Goal: Task Accomplishment & Management: Complete application form

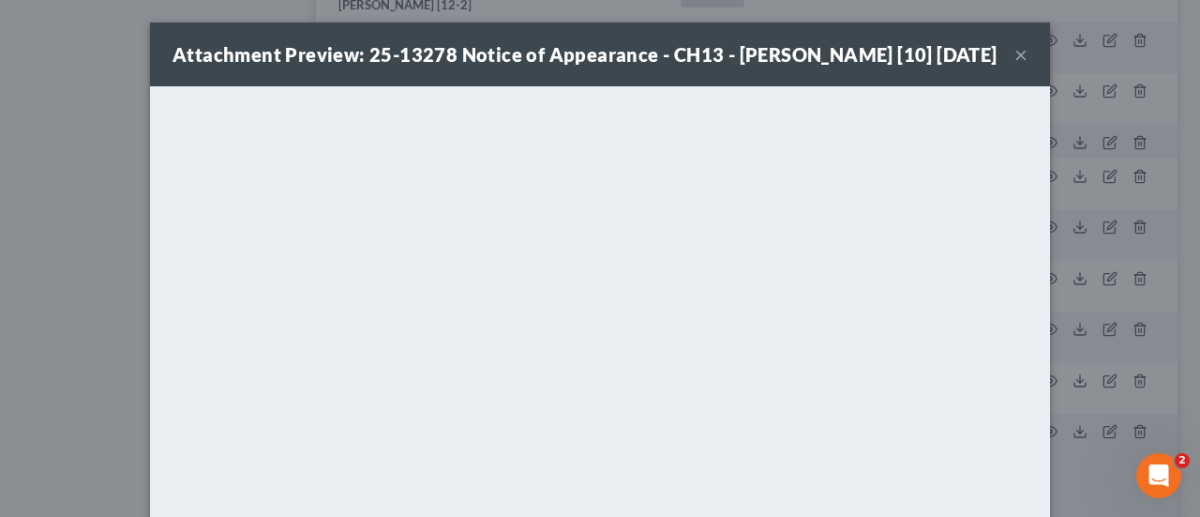
click at [1018, 66] on button "×" at bounding box center [1020, 54] width 13 height 23
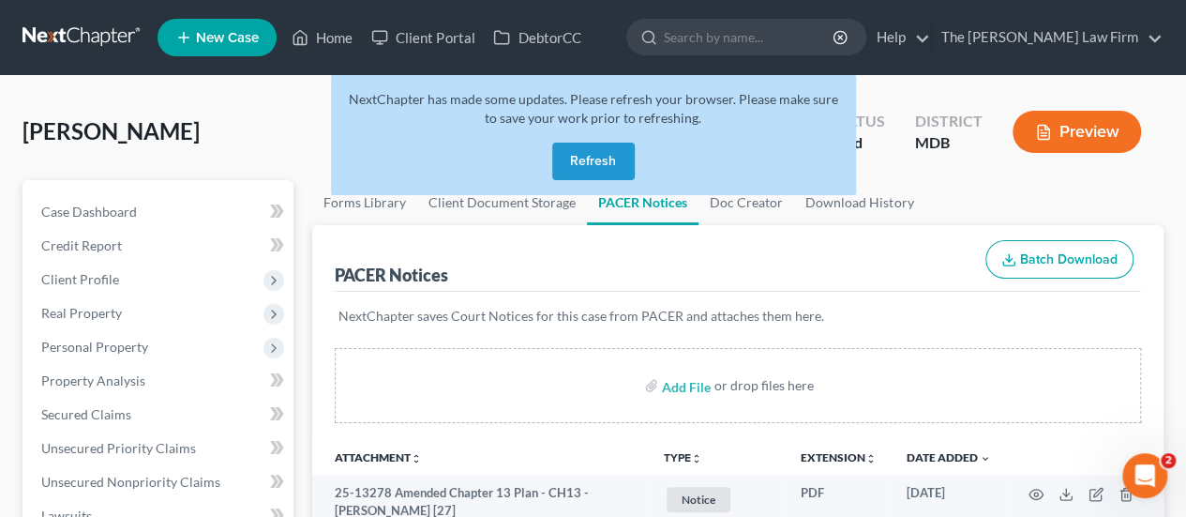
click at [617, 154] on button "Refresh" at bounding box center [593, 162] width 83 height 38
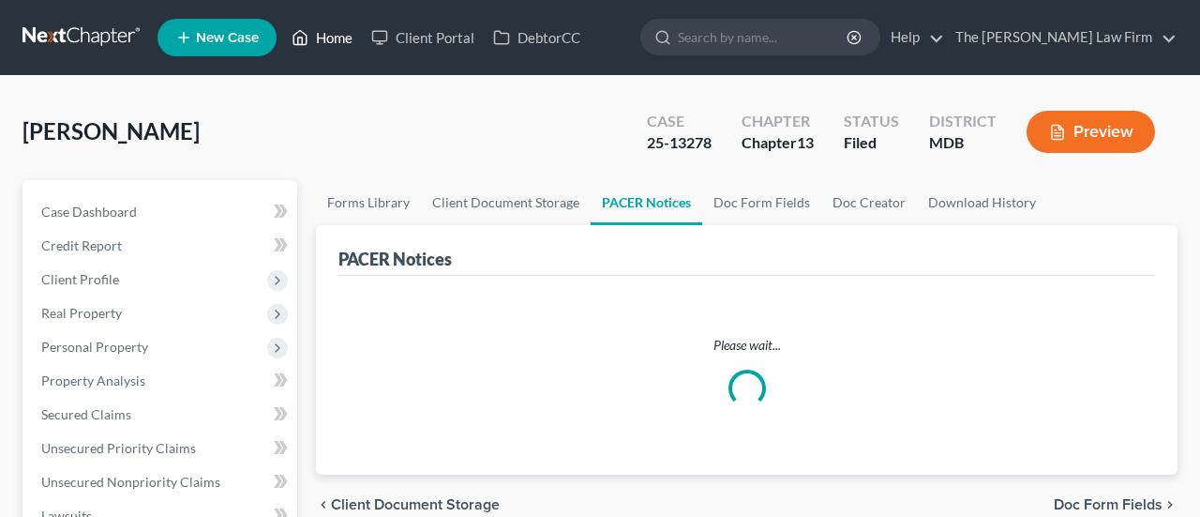
click at [337, 40] on link "Home" at bounding box center [322, 38] width 80 height 34
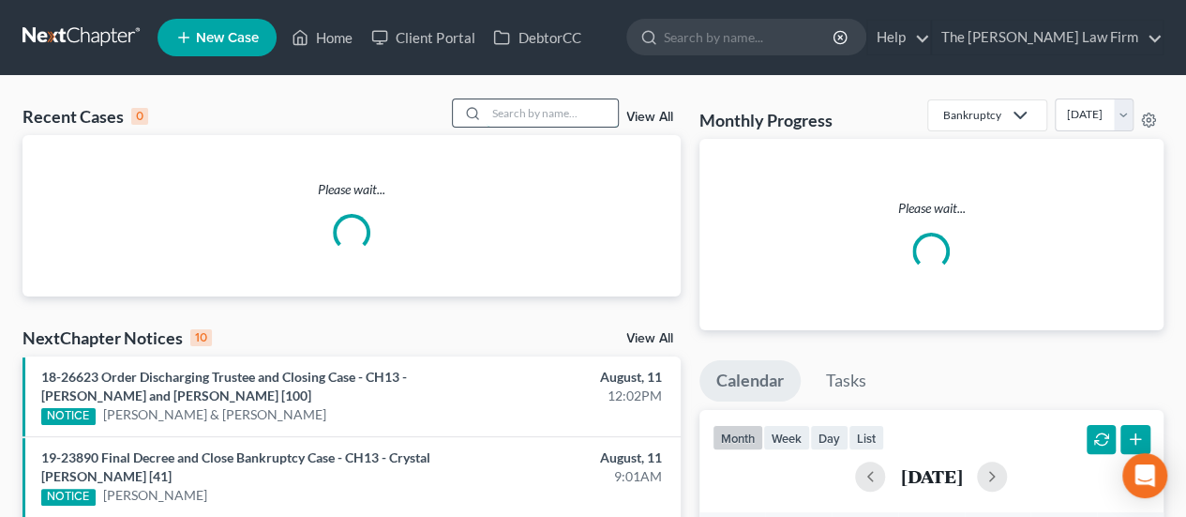
click at [579, 112] on input "search" at bounding box center [552, 112] width 131 height 27
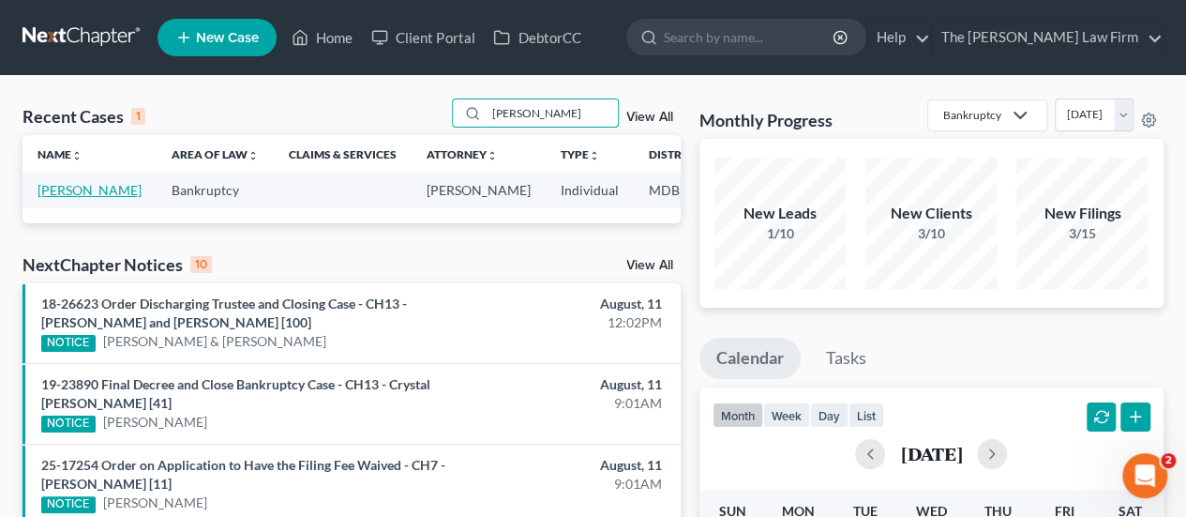
type input "[PERSON_NAME]"
click at [68, 198] on link "[PERSON_NAME]" at bounding box center [90, 190] width 104 height 16
select select "4"
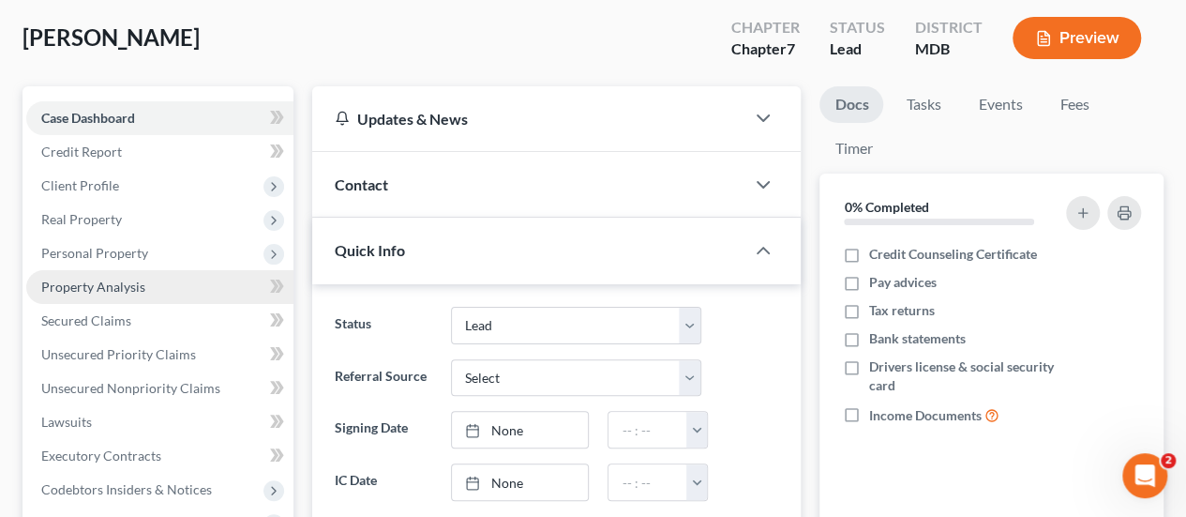
click at [89, 287] on span "Property Analysis" at bounding box center [93, 286] width 104 height 16
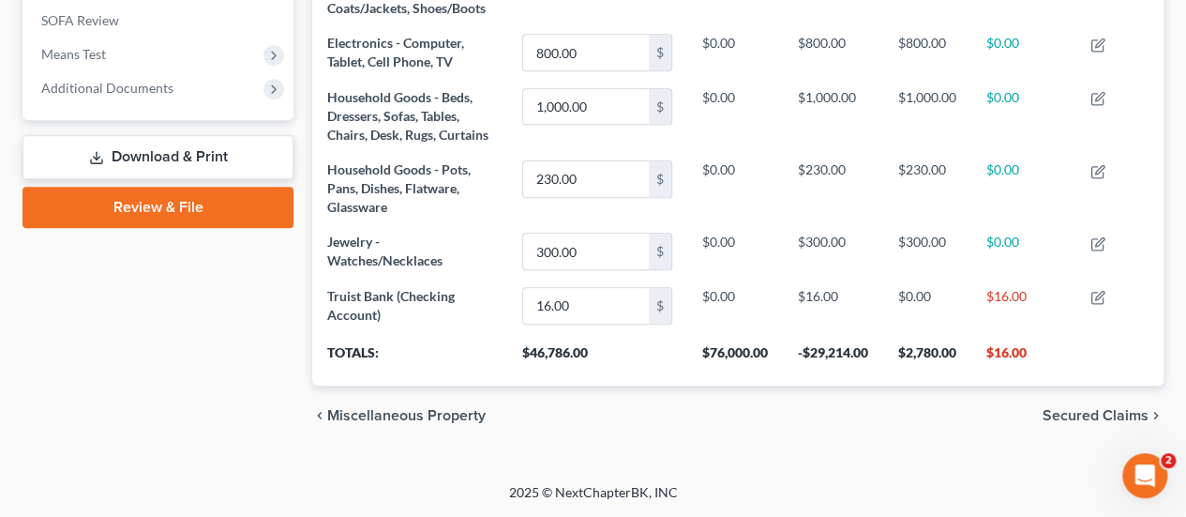
scroll to position [546, 0]
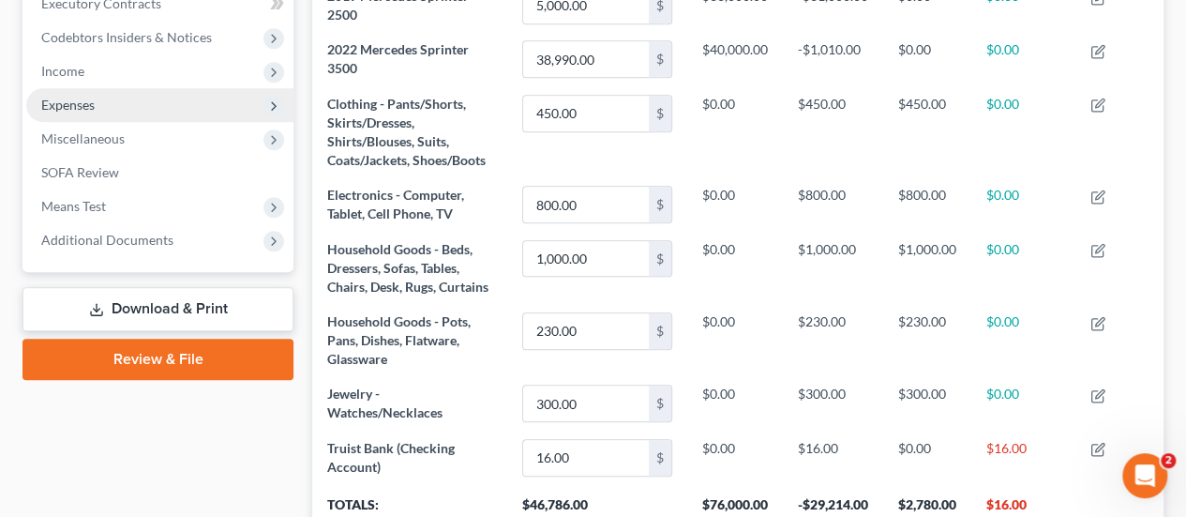
click at [75, 112] on span "Expenses" at bounding box center [159, 105] width 267 height 34
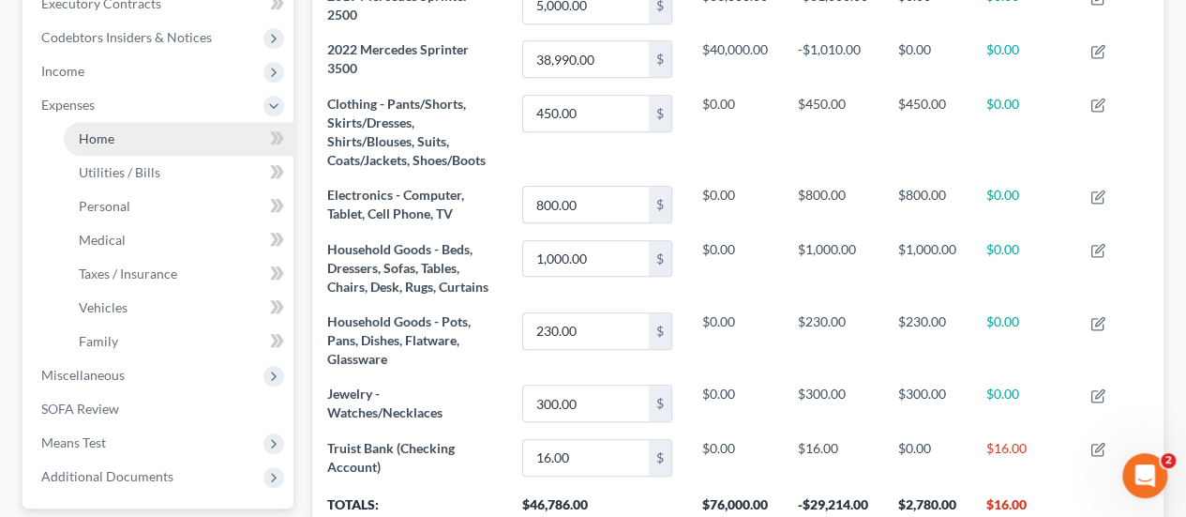
click at [103, 137] on span "Home" at bounding box center [97, 138] width 36 height 16
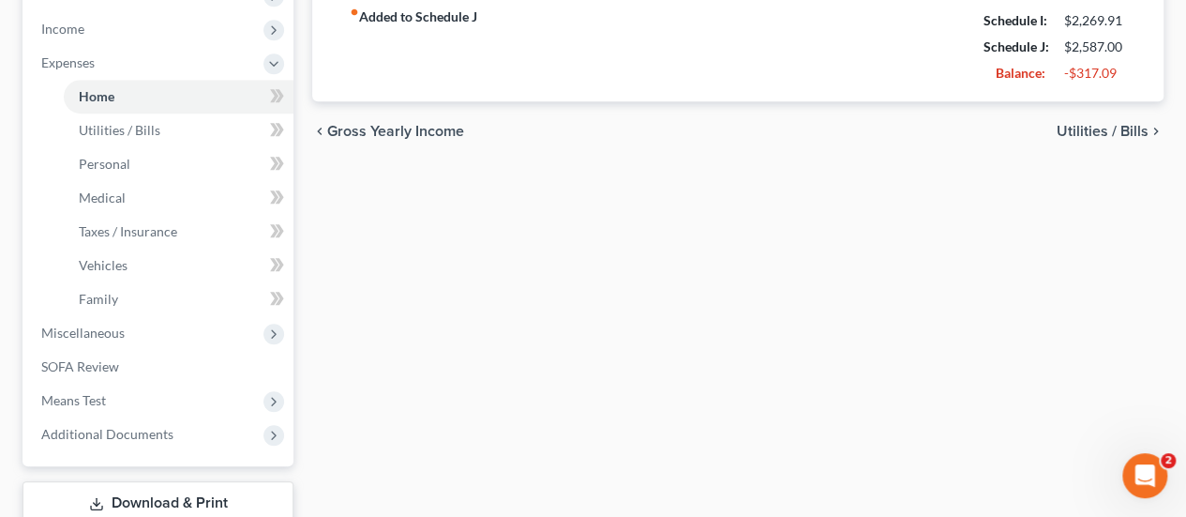
scroll to position [714, 0]
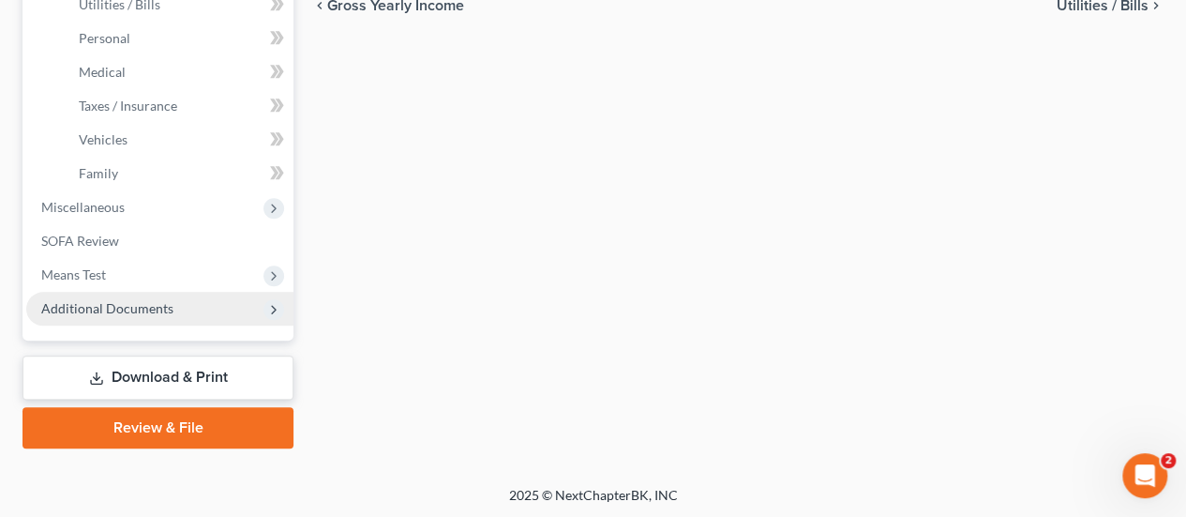
click at [114, 307] on span "Additional Documents" at bounding box center [107, 308] width 132 height 16
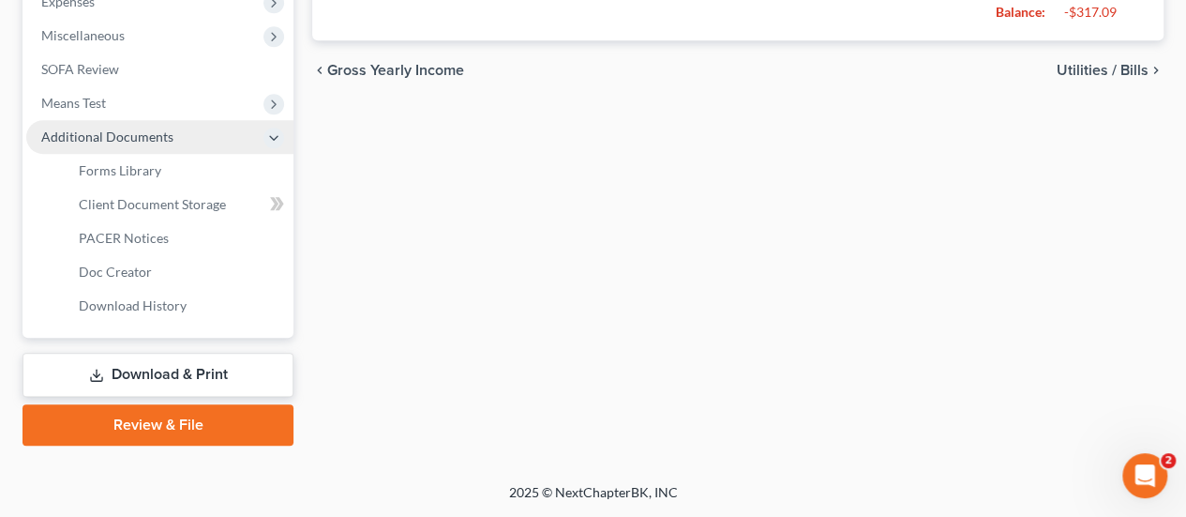
scroll to position [646, 0]
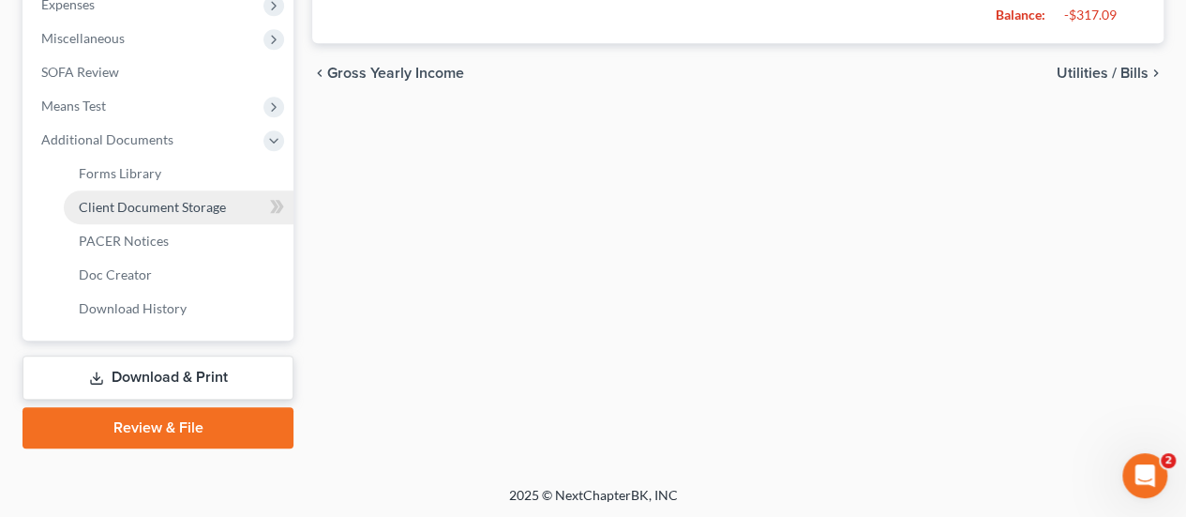
click at [148, 209] on span "Client Document Storage" at bounding box center [152, 207] width 147 height 16
select select "14"
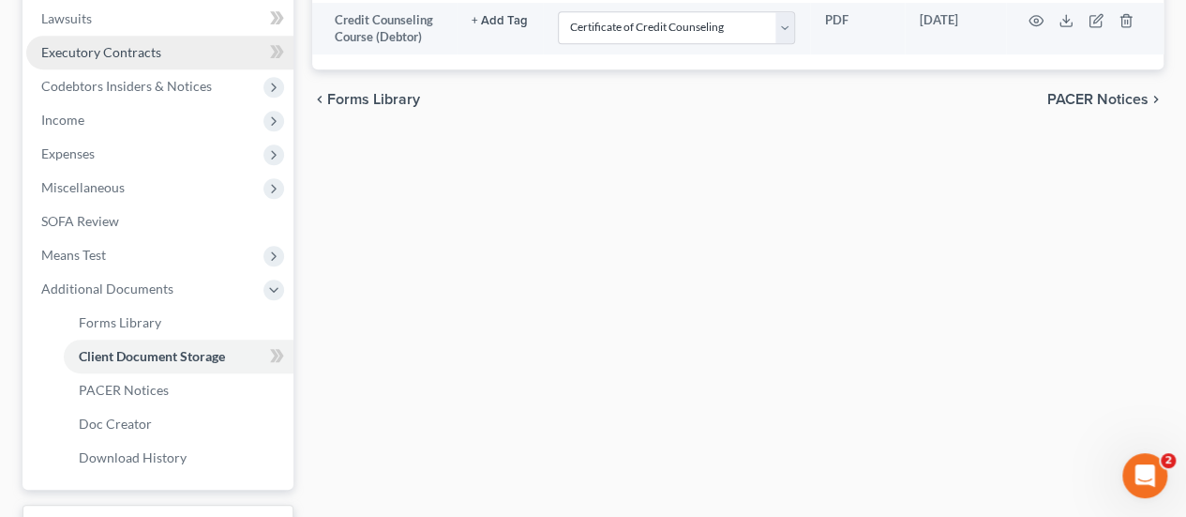
scroll to position [646, 0]
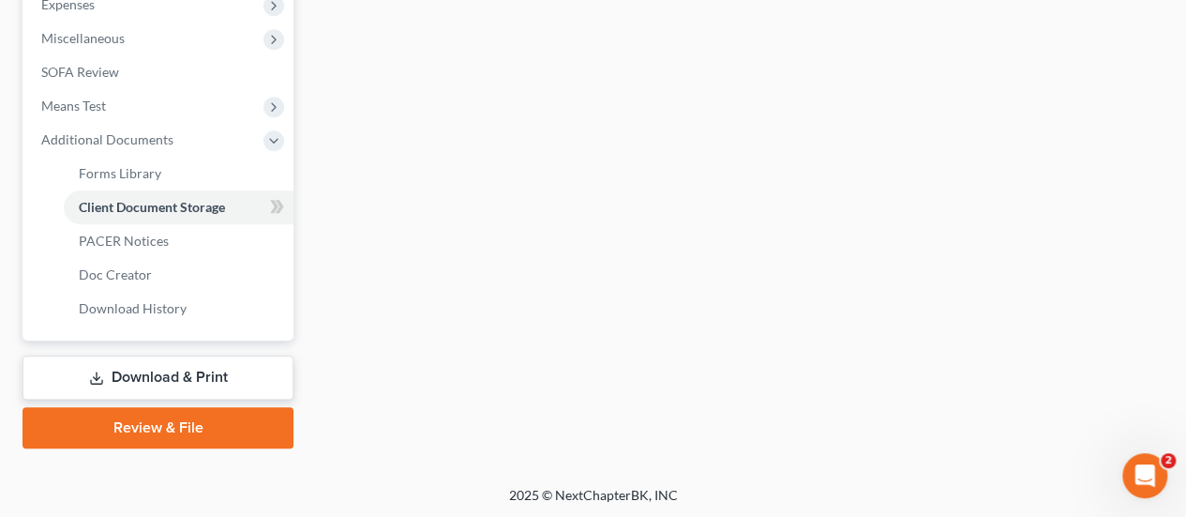
click at [146, 430] on link "Review & File" at bounding box center [158, 427] width 271 height 41
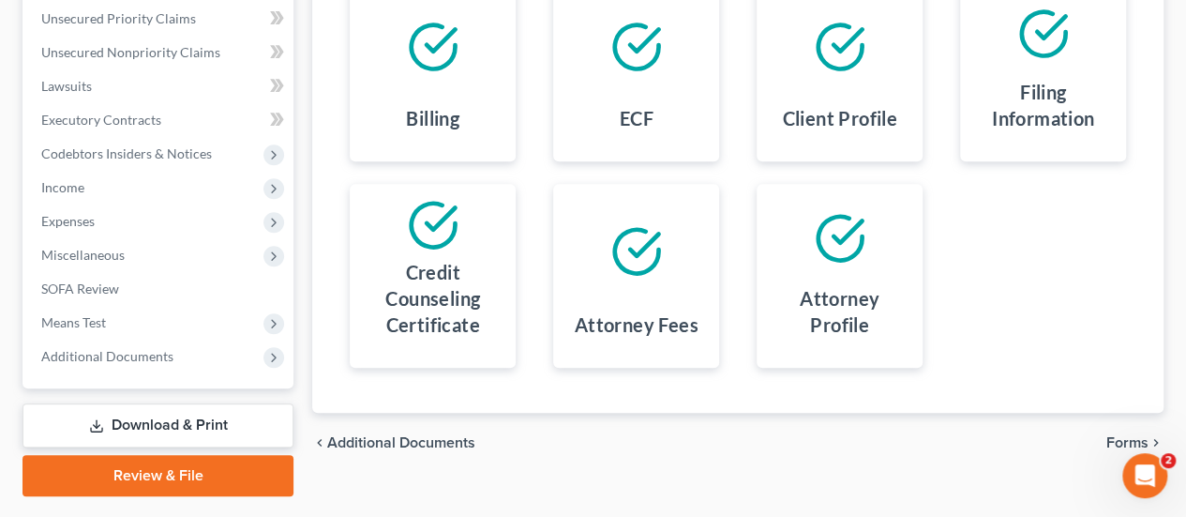
scroll to position [477, 0]
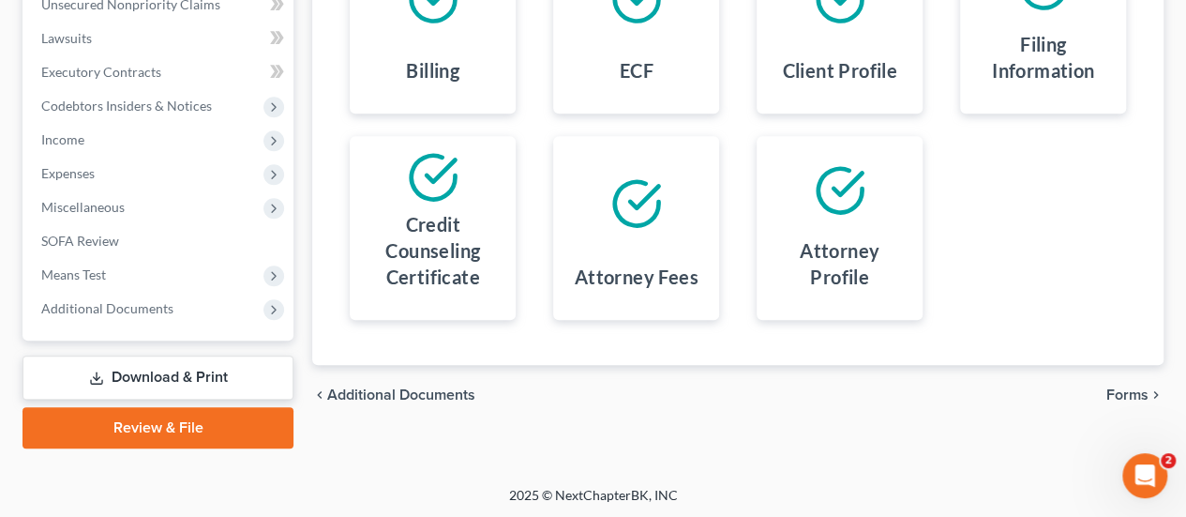
click at [1127, 392] on span "Forms" at bounding box center [1127, 394] width 42 height 15
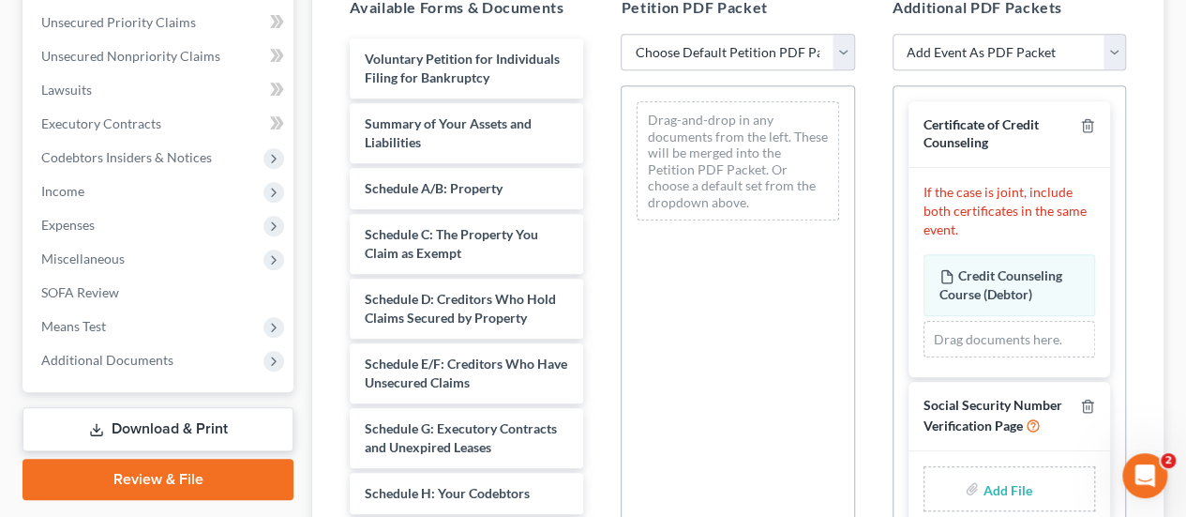
scroll to position [383, 0]
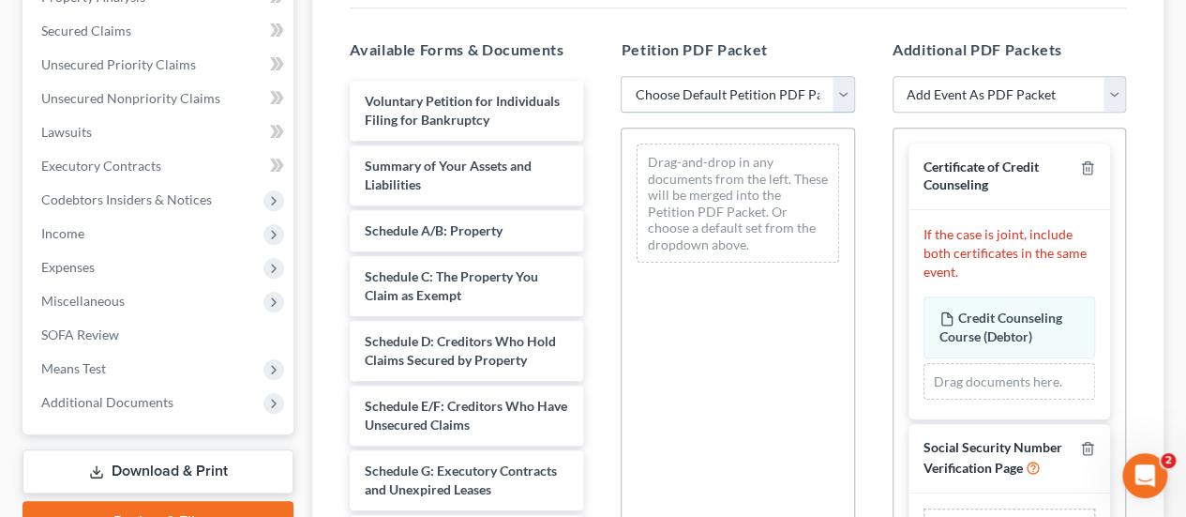
click at [714, 93] on select "Choose Default Petition PDF Packet Emergency Filing (Voluntary Petition and Cre…" at bounding box center [737, 95] width 233 height 38
select select "1"
click at [621, 76] on select "Choose Default Petition PDF Packet Emergency Filing (Voluntary Petition and Cre…" at bounding box center [737, 95] width 233 height 38
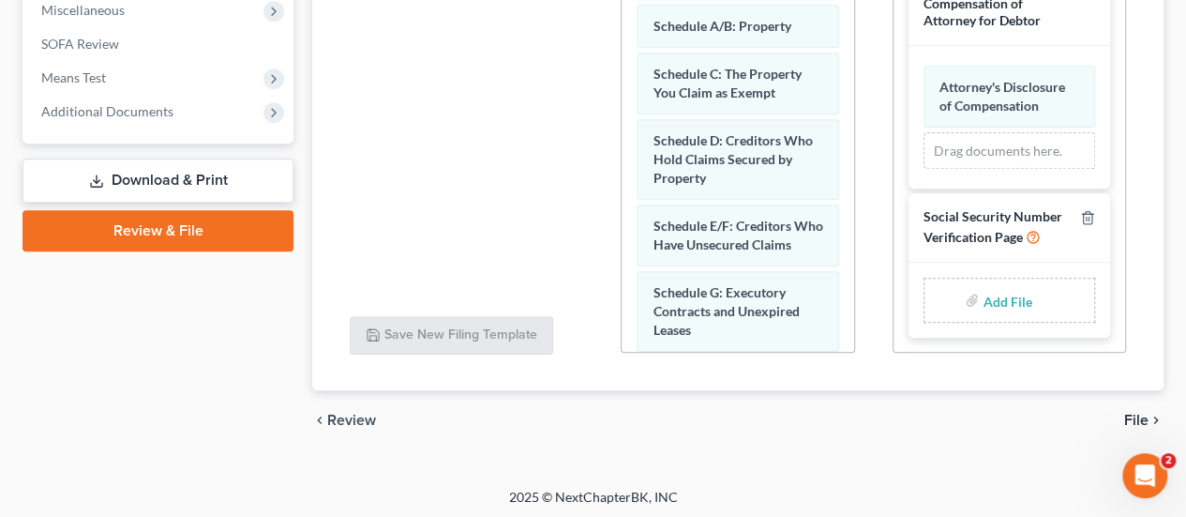
scroll to position [677, 0]
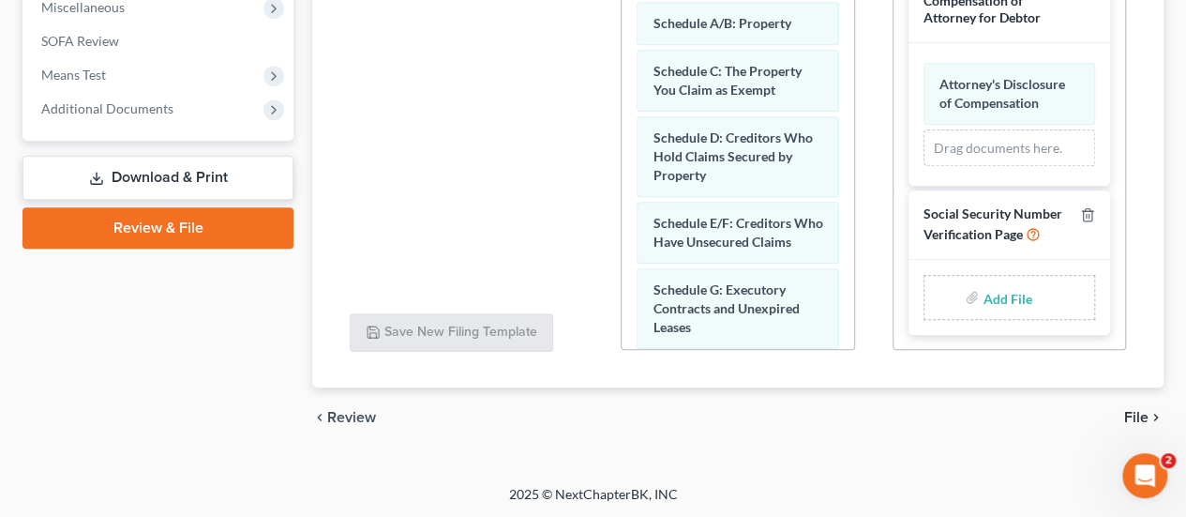
click at [1018, 284] on input "file" at bounding box center [1005, 297] width 45 height 34
type input "C:\fakepath\SSN Stmt.pdf"
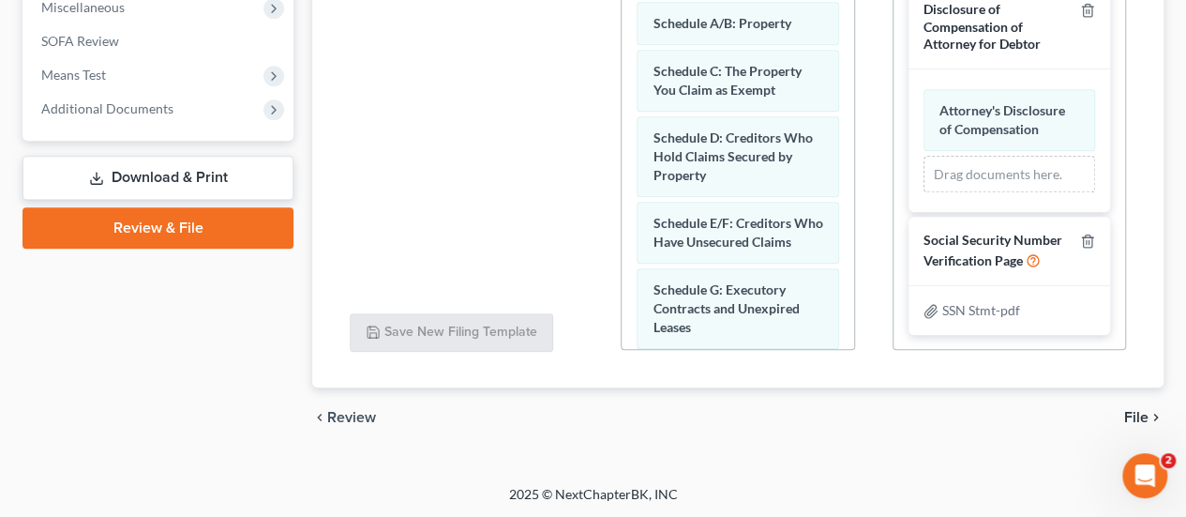
click at [1150, 413] on icon "chevron_right" at bounding box center [1156, 417] width 15 height 15
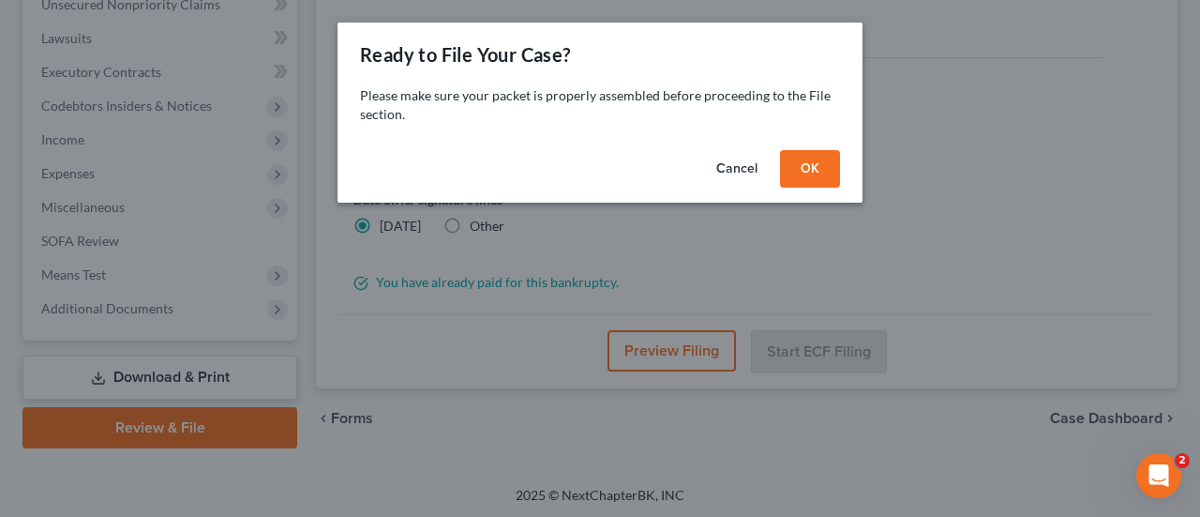
click at [810, 162] on button "OK" at bounding box center [810, 169] width 60 height 38
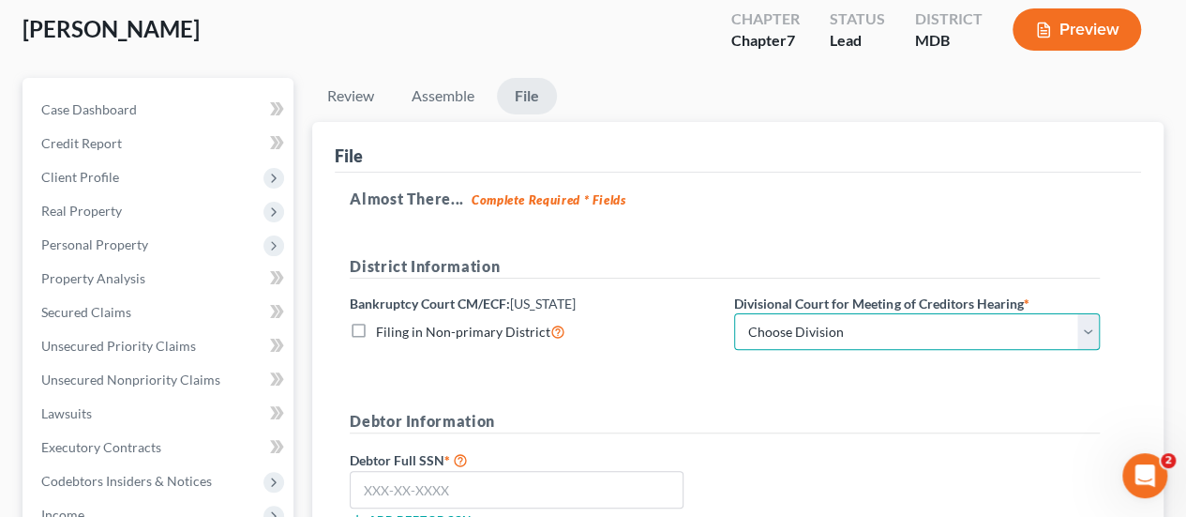
click at [826, 338] on select "Choose Division Baltimore Greenbelt" at bounding box center [917, 332] width 366 height 38
select select "1"
click at [734, 313] on select "Choose Division Baltimore Greenbelt" at bounding box center [917, 332] width 366 height 38
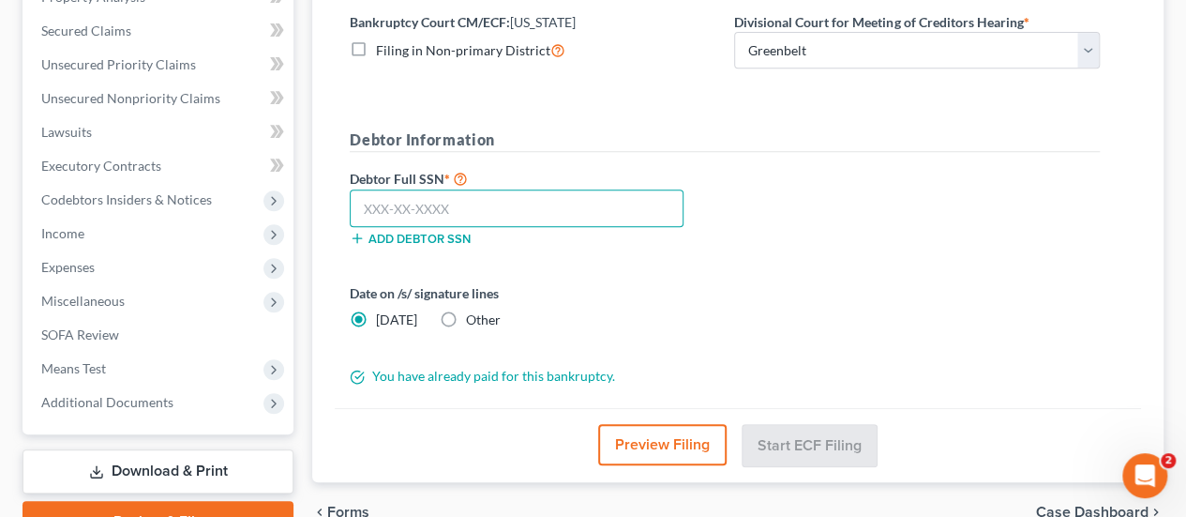
click at [464, 203] on input "text" at bounding box center [517, 208] width 334 height 38
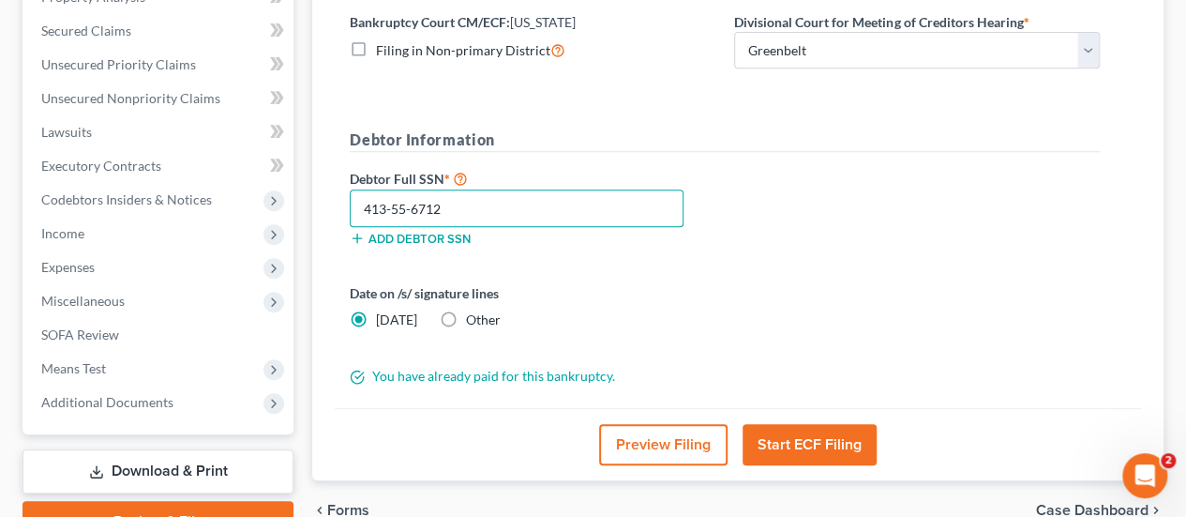
type input "413-55-6712"
click at [819, 288] on div "Date on /s/ signature lines [DATE] Other" at bounding box center [724, 313] width 769 height 61
click at [782, 432] on button "Start ECF Filing" at bounding box center [810, 444] width 134 height 41
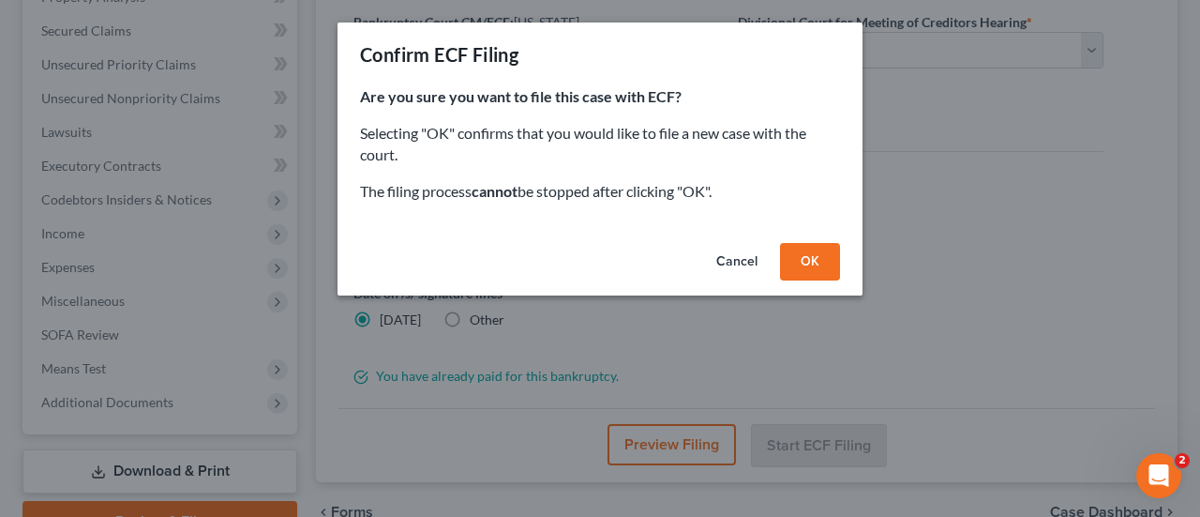
click at [814, 269] on button "OK" at bounding box center [810, 262] width 60 height 38
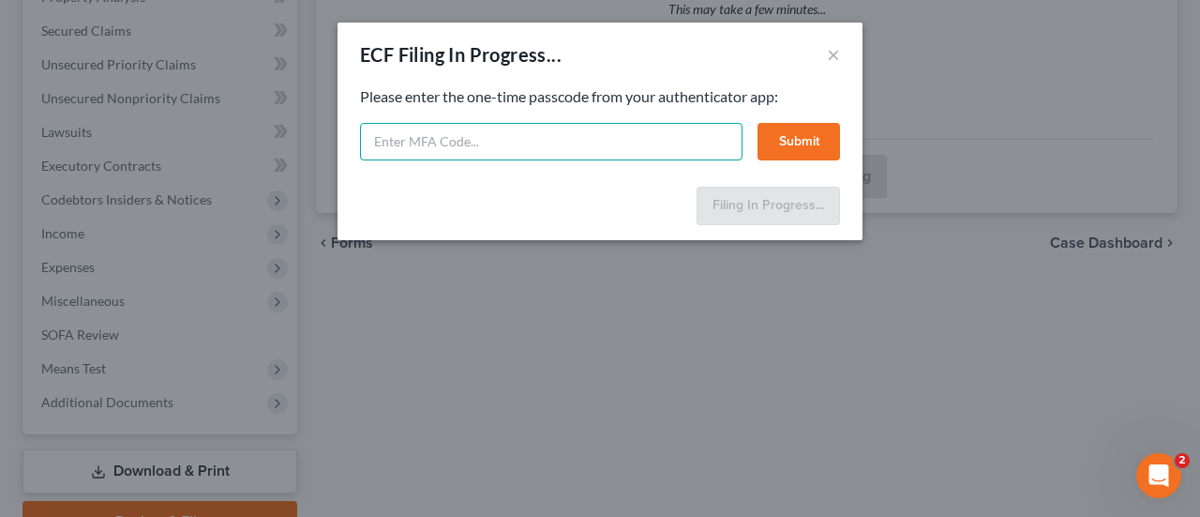
click at [471, 140] on input "text" at bounding box center [551, 142] width 383 height 38
type input "104690"
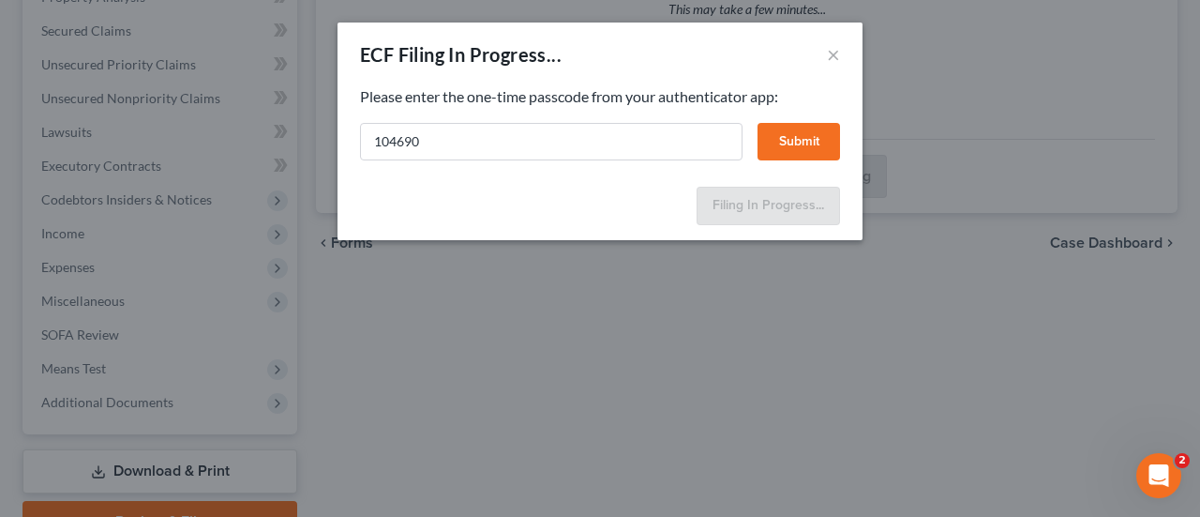
click at [782, 143] on button "Submit" at bounding box center [799, 142] width 83 height 38
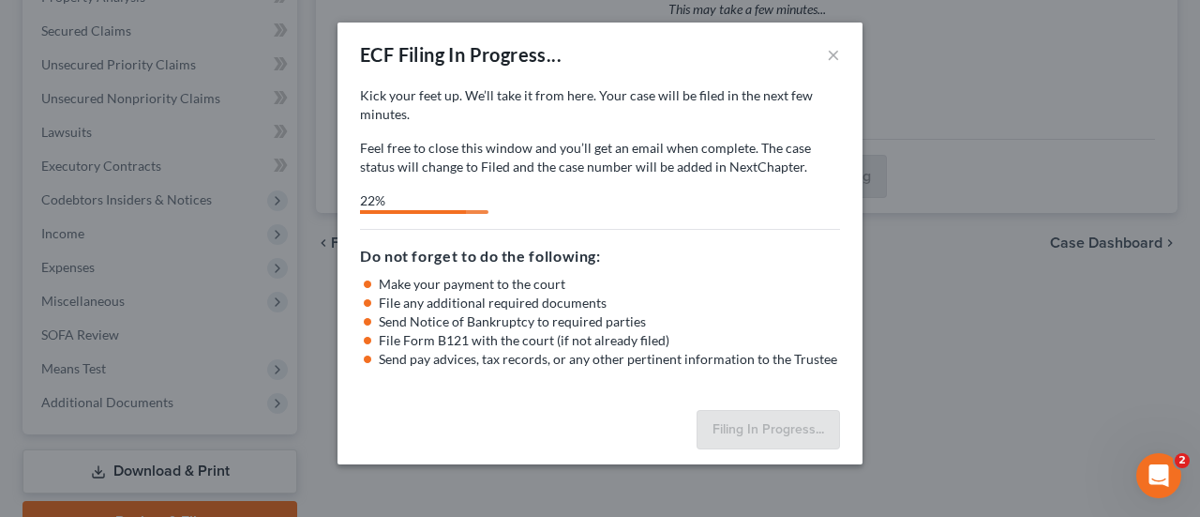
select select "1"
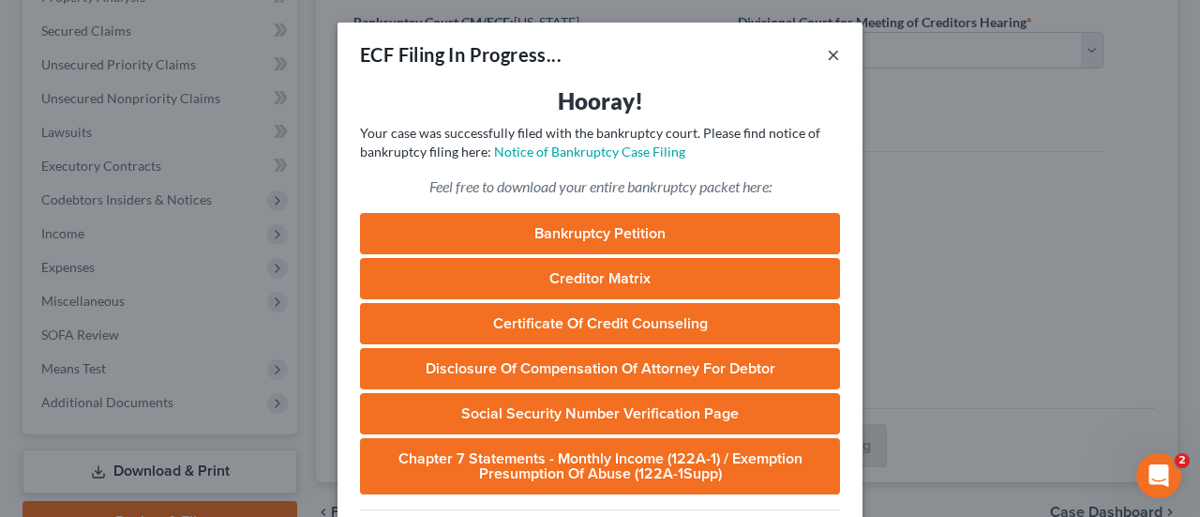
click at [830, 59] on button "×" at bounding box center [833, 54] width 13 height 23
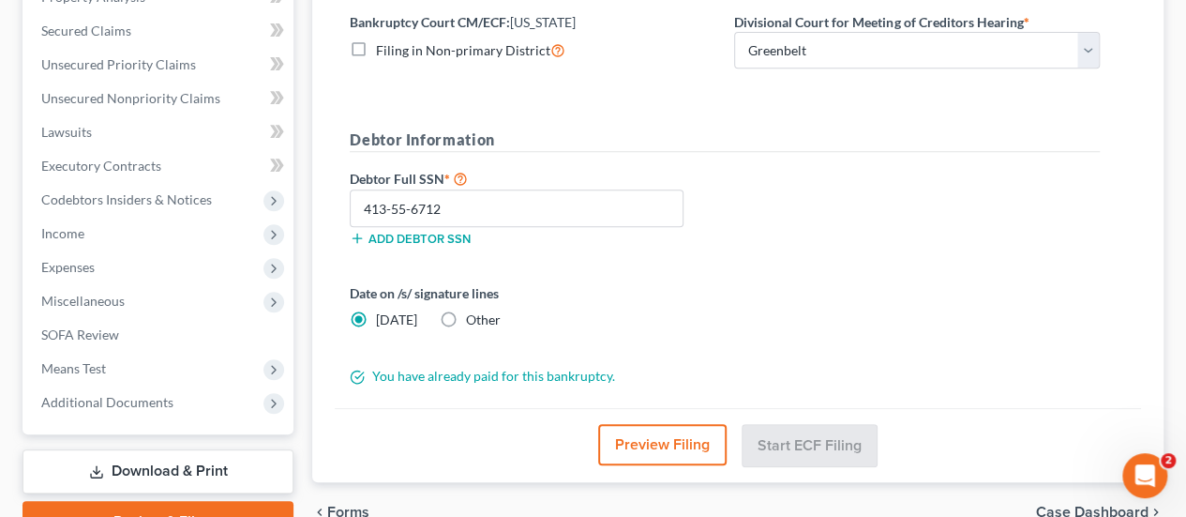
scroll to position [0, 0]
